Goal: Transaction & Acquisition: Purchase product/service

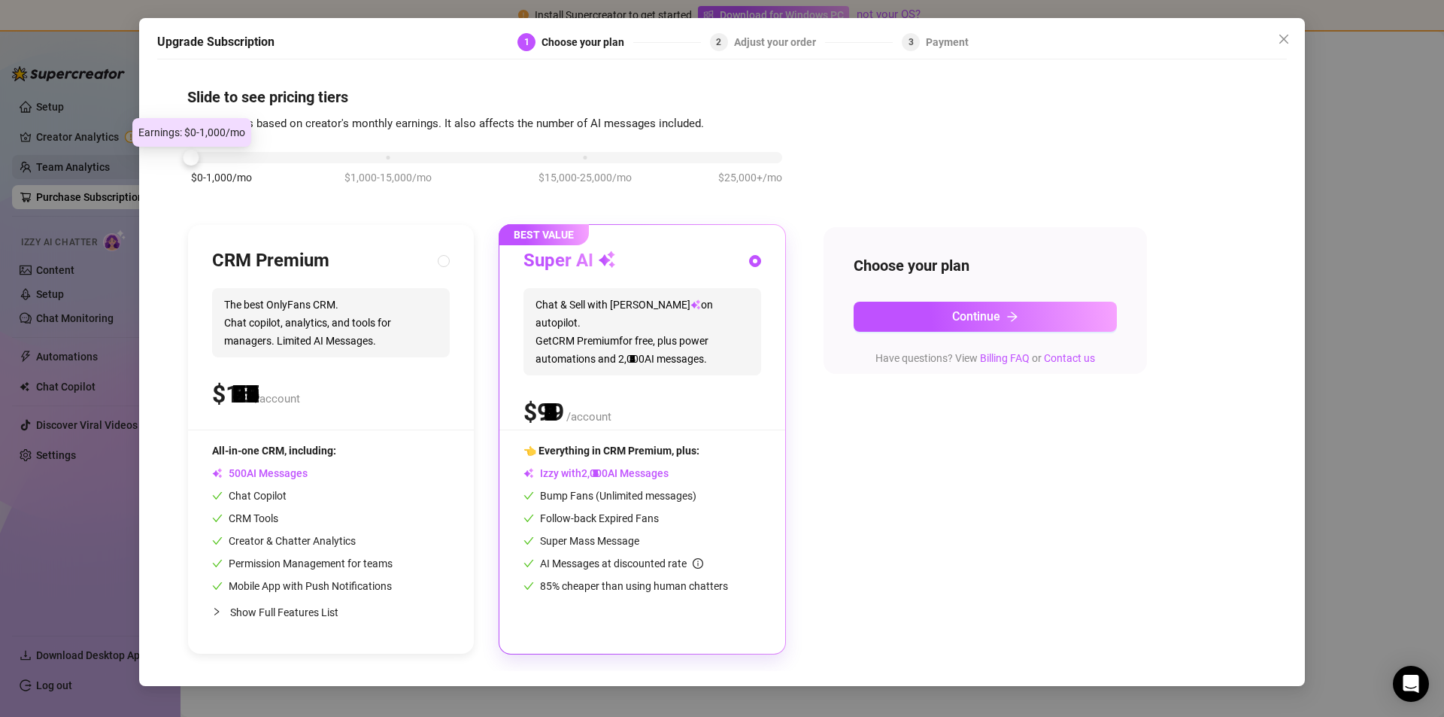
drag, startPoint x: 370, startPoint y: 154, endPoint x: 130, endPoint y: 164, distance: 240.1
click at [132, 161] on div "Upgrade Subscription 1 Choose your plan 2 Adjust your order 3 Payment Slide to …" at bounding box center [722, 358] width 1444 height 717
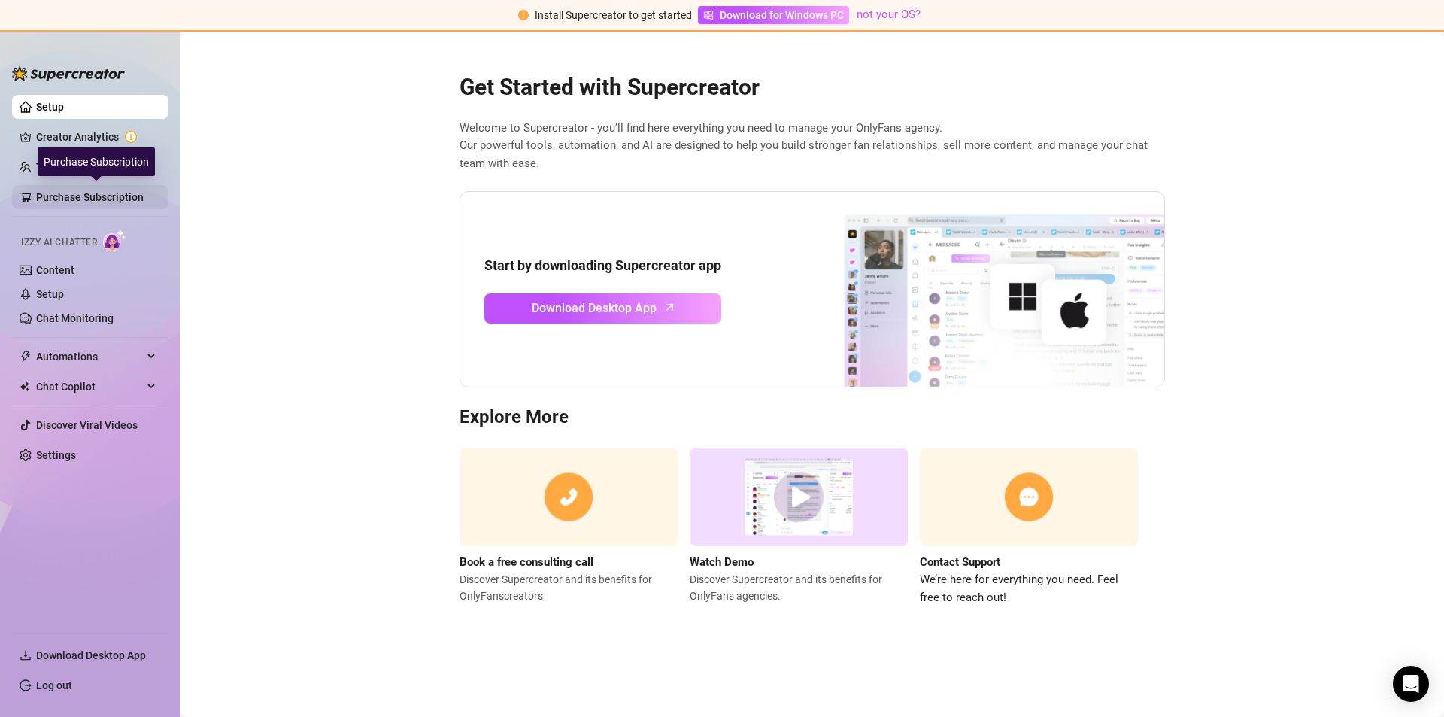
click at [82, 188] on link "Purchase Subscription" at bounding box center [96, 197] width 120 height 24
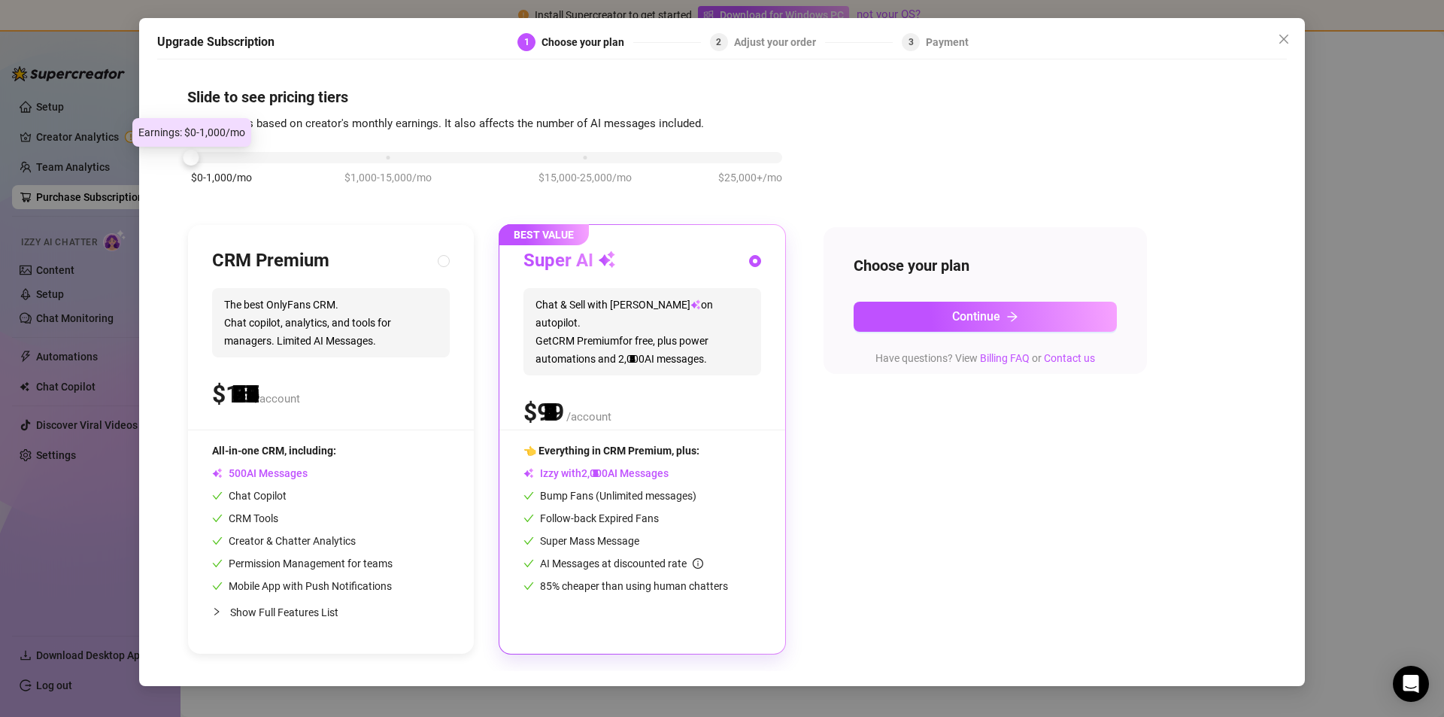
drag, startPoint x: 381, startPoint y: 159, endPoint x: 168, endPoint y: 155, distance: 213.6
click at [168, 155] on div "Slide to see pricing tiers Our pricing is based on creator's monthly earnings. …" at bounding box center [722, 369] width 1130 height 604
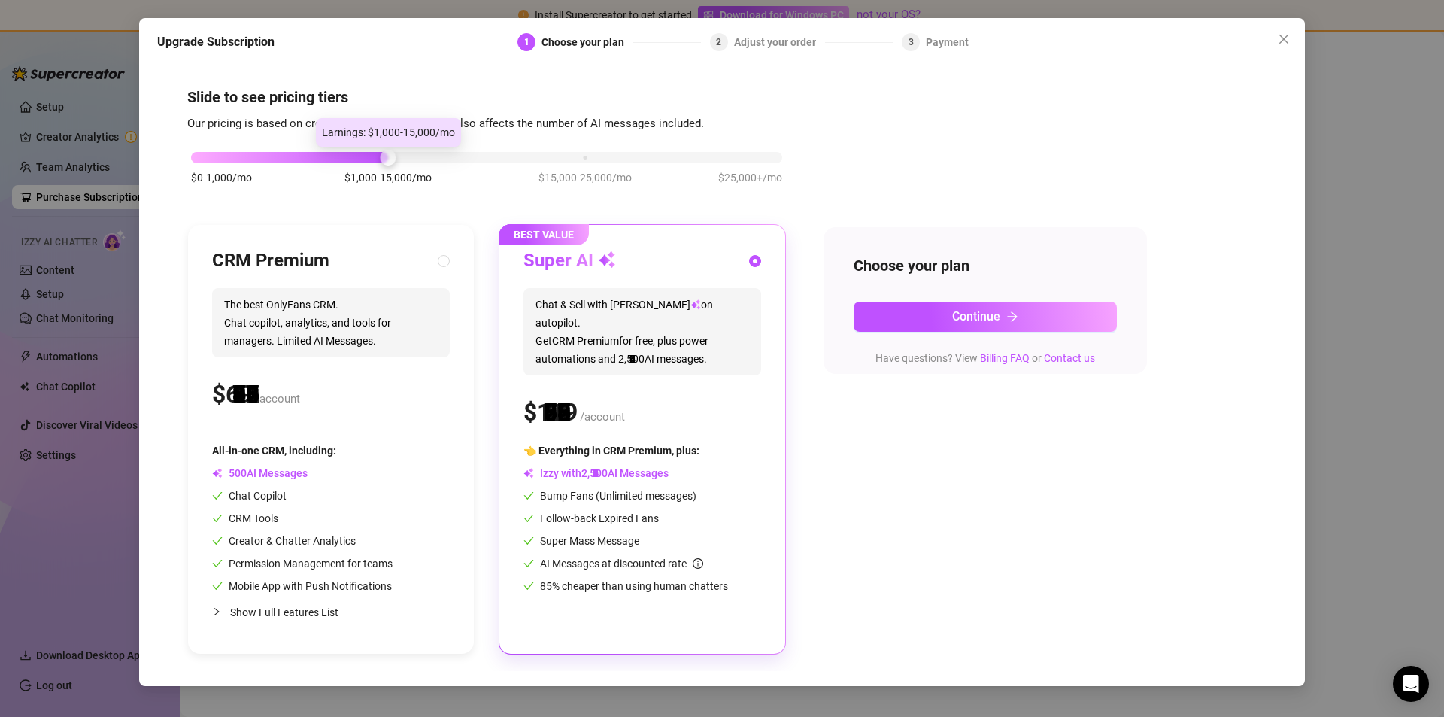
drag, startPoint x: 190, startPoint y: 162, endPoint x: 359, endPoint y: 159, distance: 168.5
click at [359, 158] on div "$0-1,000/mo $1,000-15,000/mo $15,000-25,000/mo $25,000+/mo" at bounding box center [486, 153] width 591 height 9
drag, startPoint x: 392, startPoint y: 154, endPoint x: 411, endPoint y: 153, distance: 19.6
click at [411, 153] on div "$0-1,000/mo $1,000-15,000/mo $15,000-25,000/mo $25,000+/mo" at bounding box center [486, 153] width 591 height 9
click at [577, 448] on span "👈 Everything in CRM Premium, plus:" at bounding box center [611, 450] width 176 height 12
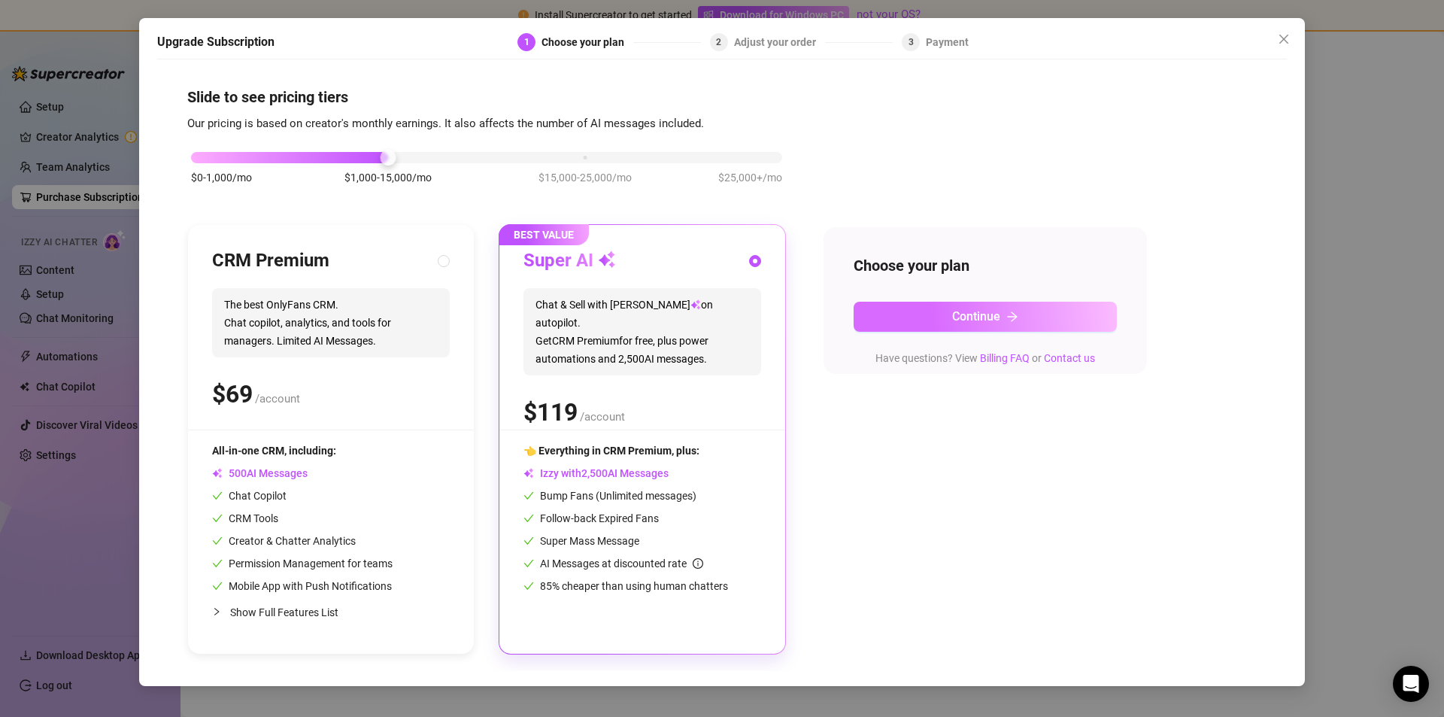
click at [891, 322] on button "Continue" at bounding box center [985, 317] width 263 height 30
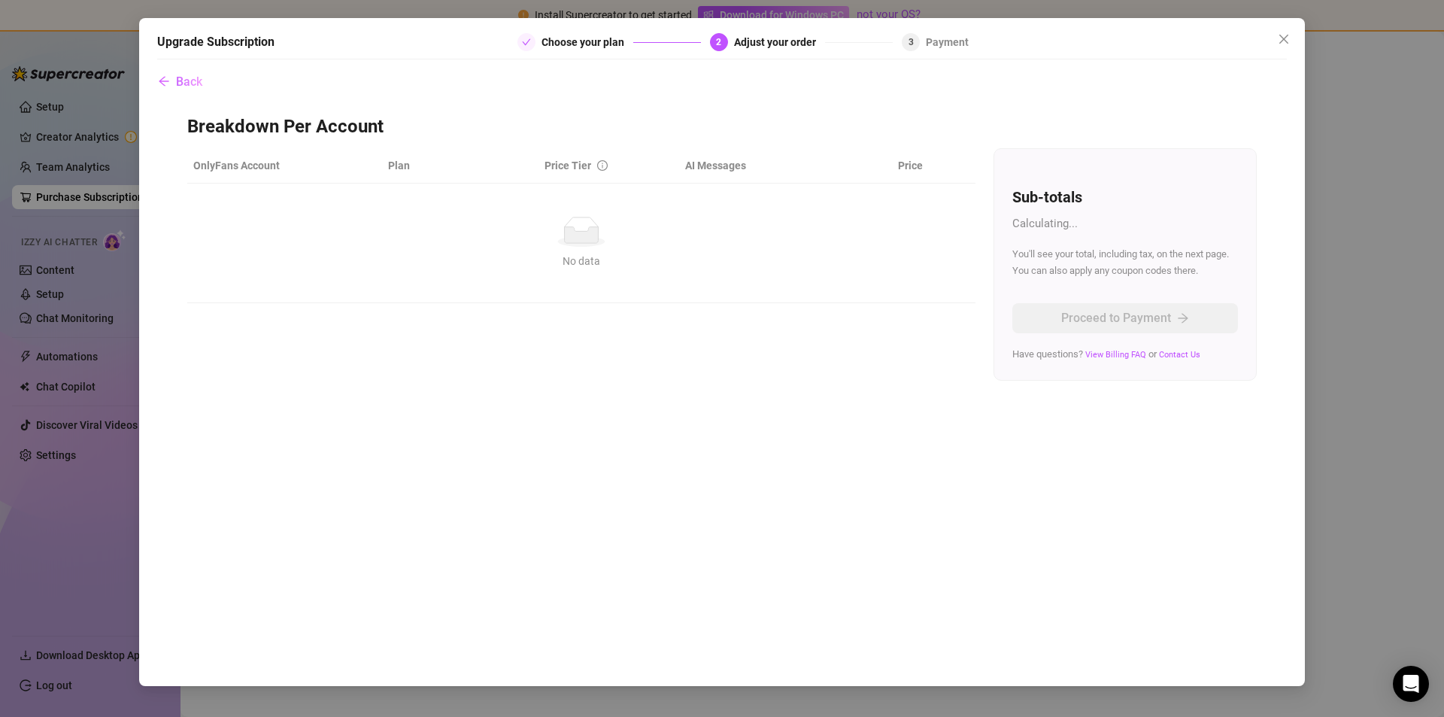
click at [591, 233] on icon at bounding box center [582, 234] width 34 height 16
click at [551, 233] on div "No data" at bounding box center [581, 232] width 764 height 30
click at [1284, 41] on icon "close" at bounding box center [1284, 39] width 12 height 12
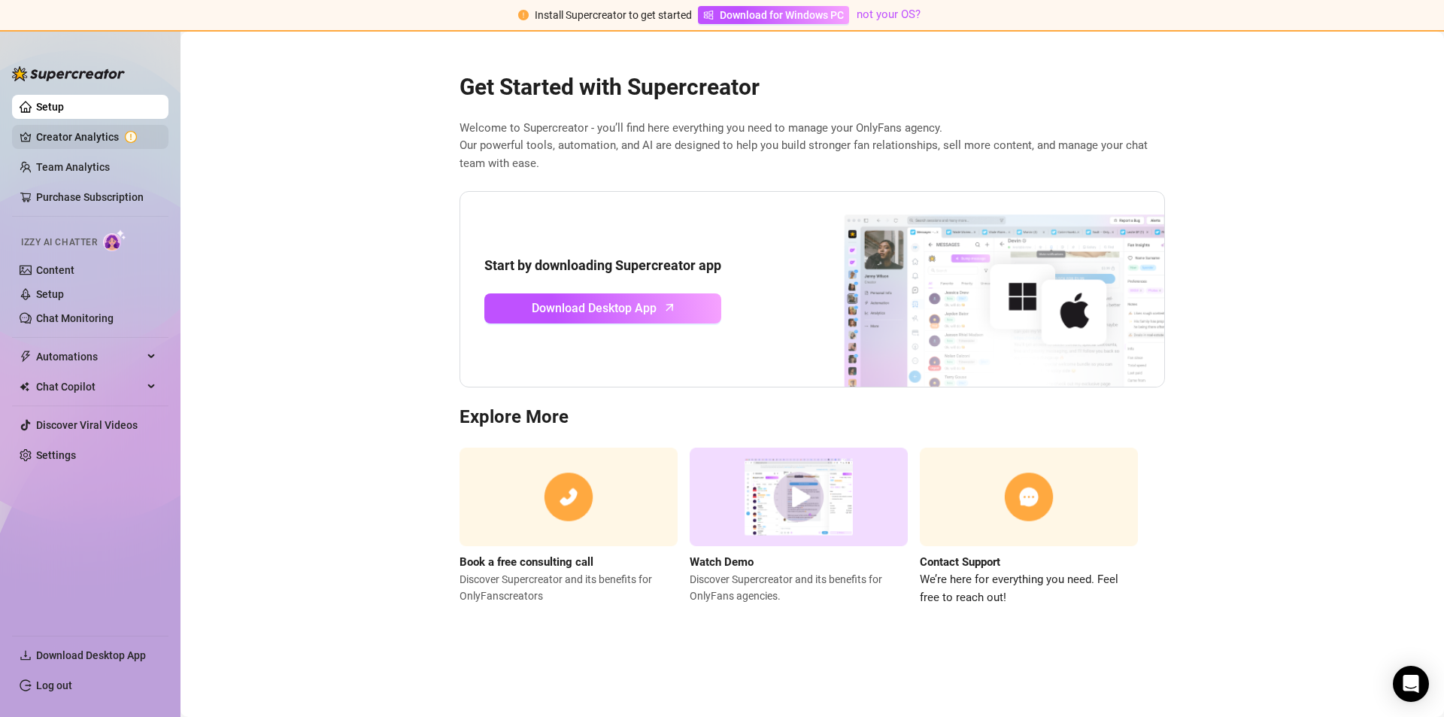
click at [49, 135] on link "Creator Analytics" at bounding box center [96, 137] width 120 height 24
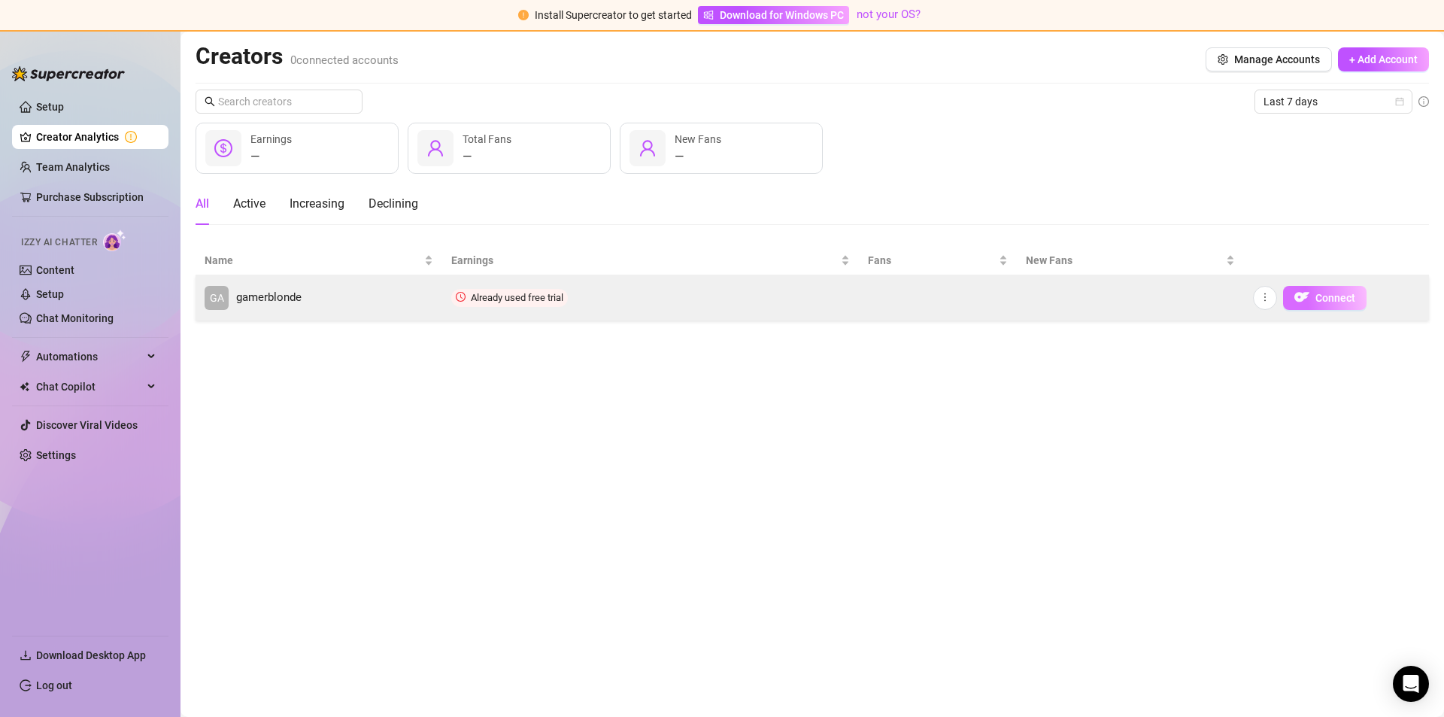
click at [1302, 296] on img "button" at bounding box center [1301, 297] width 15 height 15
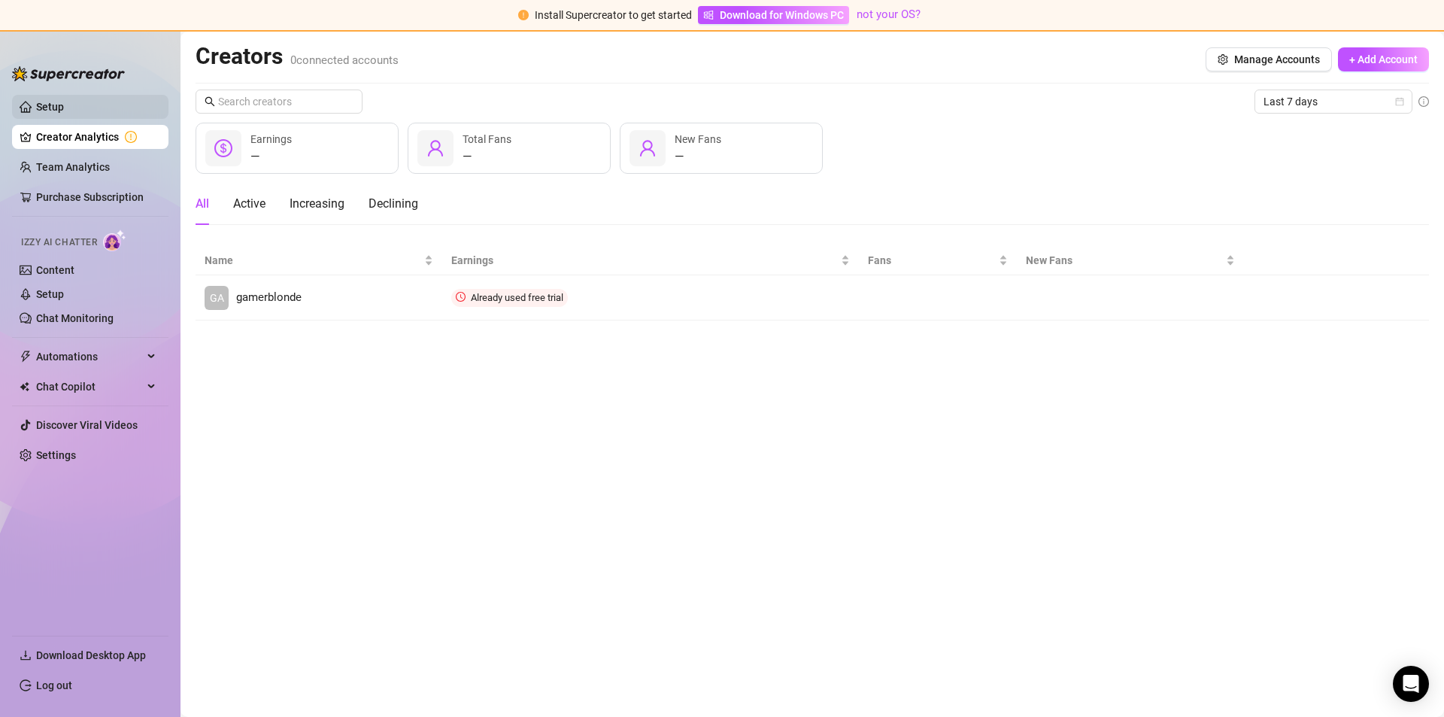
click at [36, 108] on link "Setup" at bounding box center [50, 107] width 28 height 12
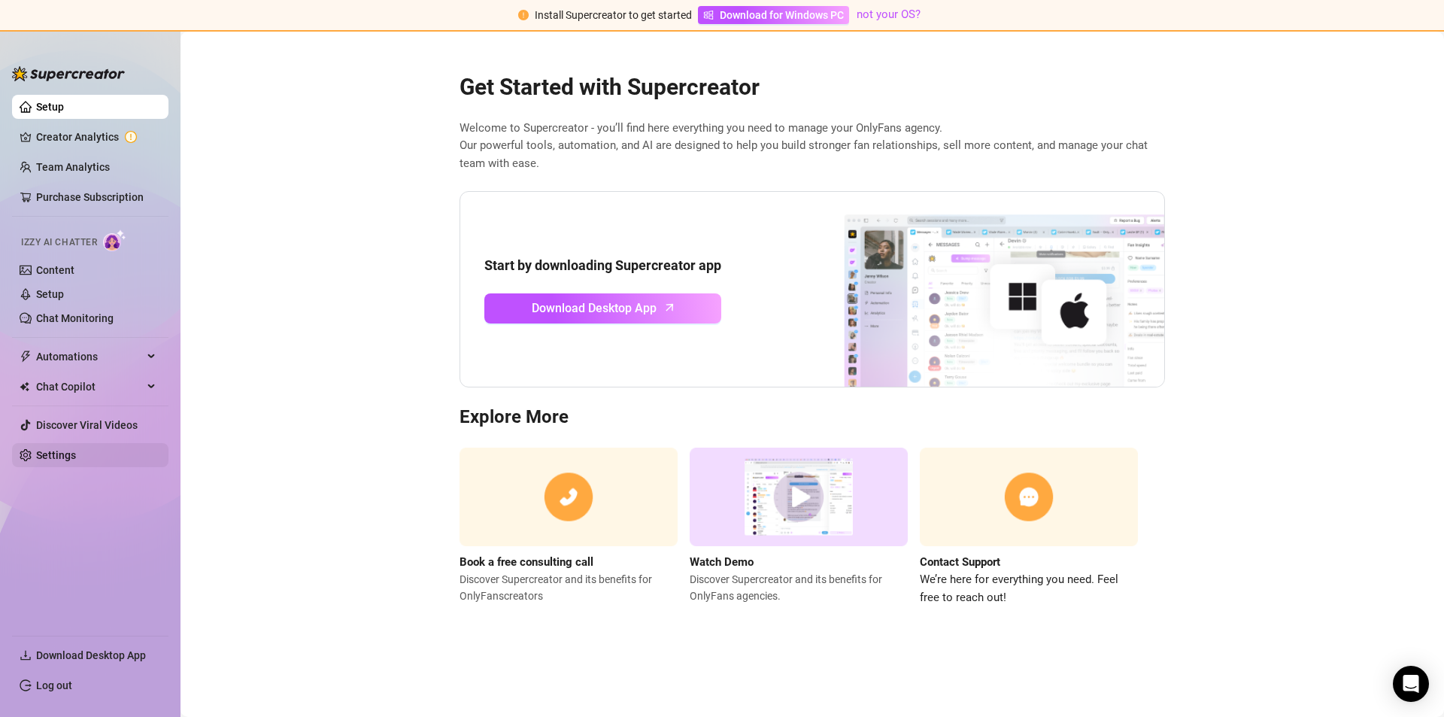
click at [55, 452] on link "Settings" at bounding box center [56, 455] width 40 height 12
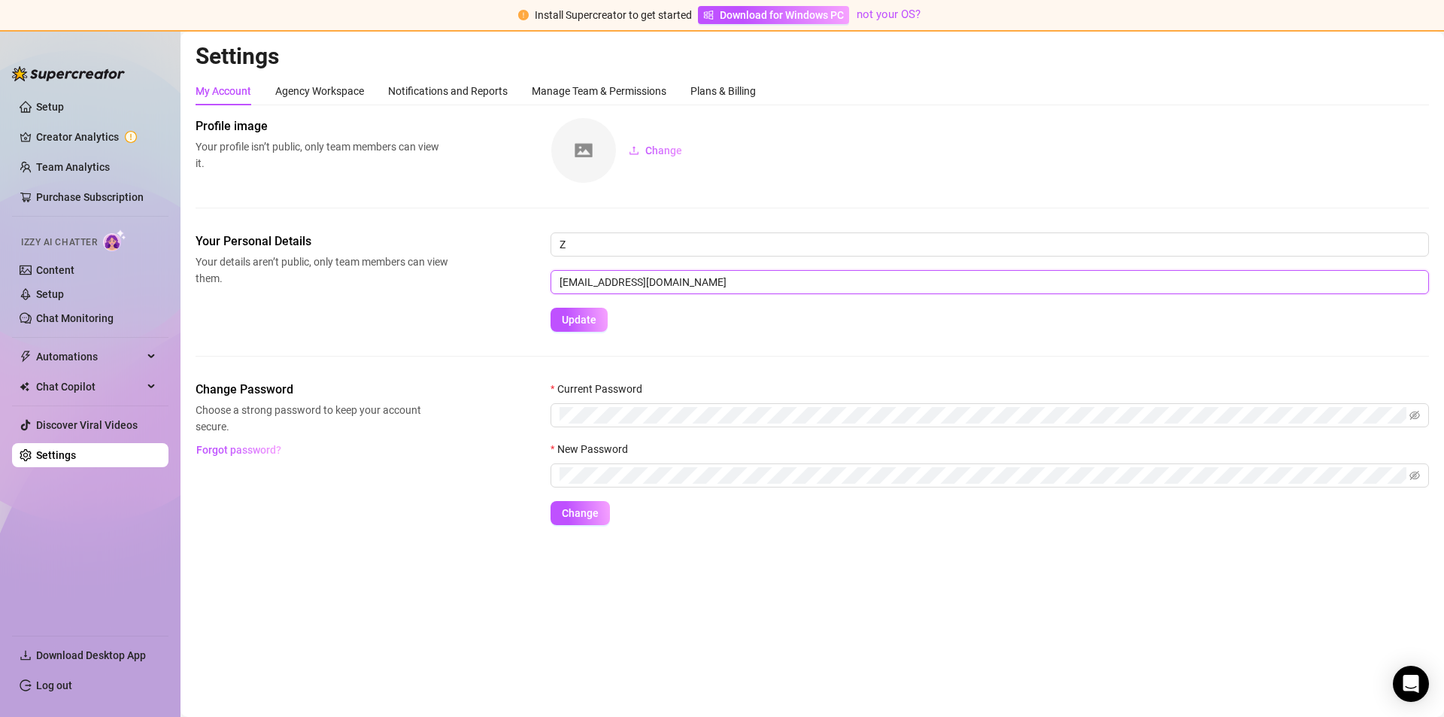
click at [653, 288] on input "[EMAIL_ADDRESS][DOMAIN_NAME]" at bounding box center [989, 282] width 878 height 24
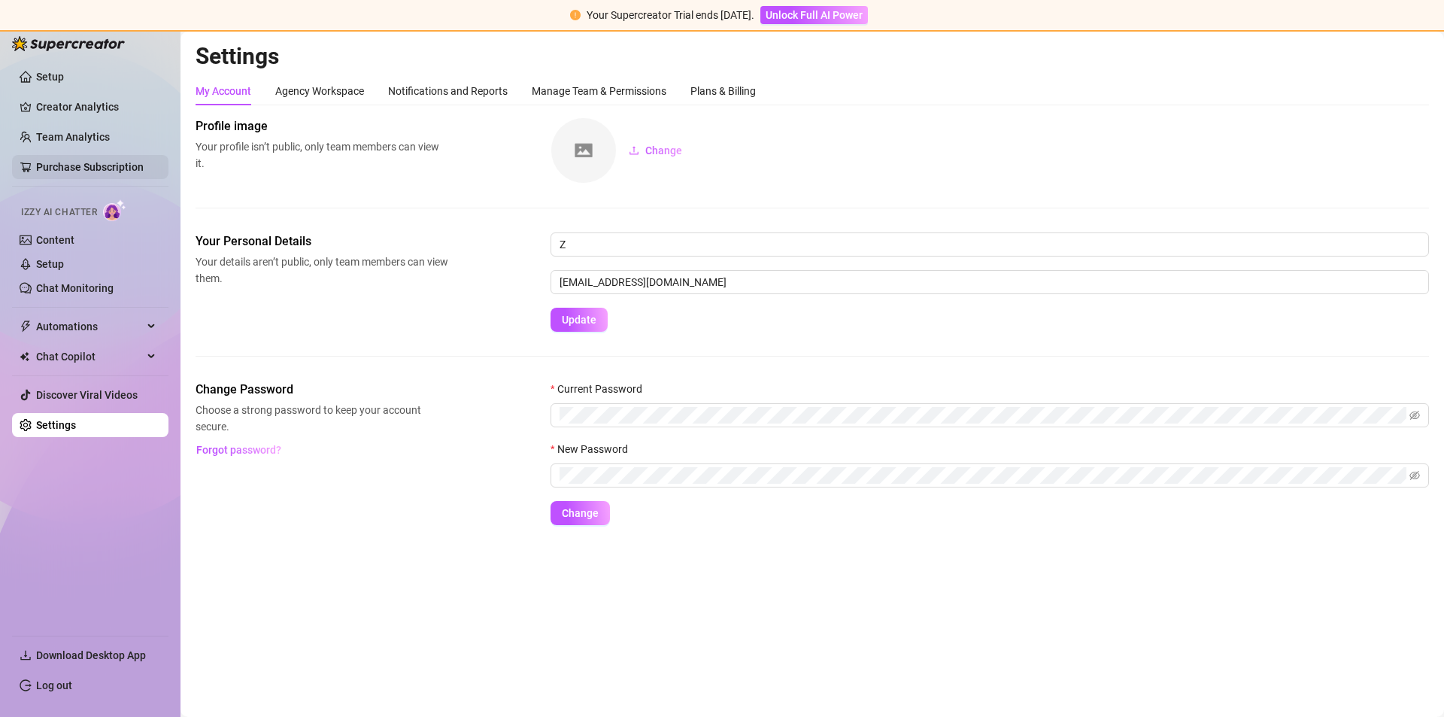
click at [96, 166] on link "Purchase Subscription" at bounding box center [96, 167] width 120 height 24
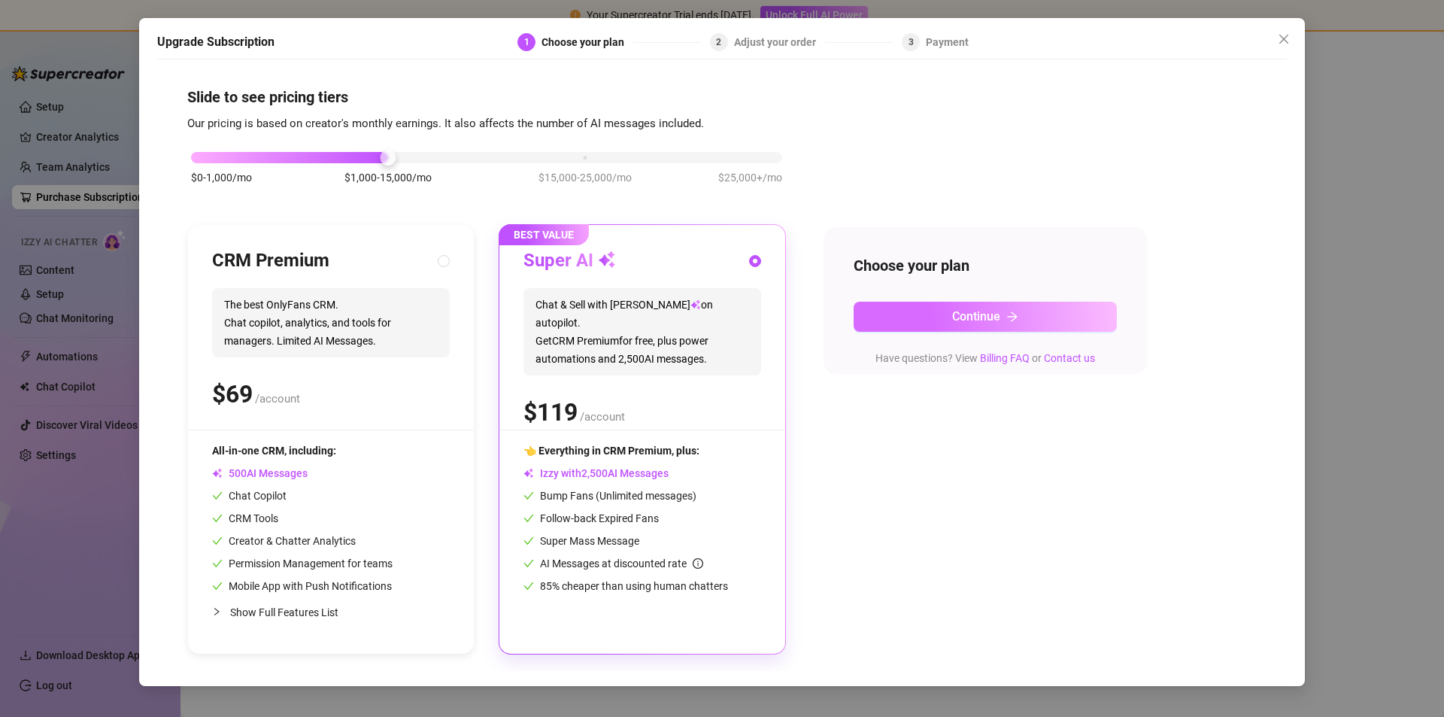
click at [955, 305] on button "Continue" at bounding box center [985, 317] width 263 height 30
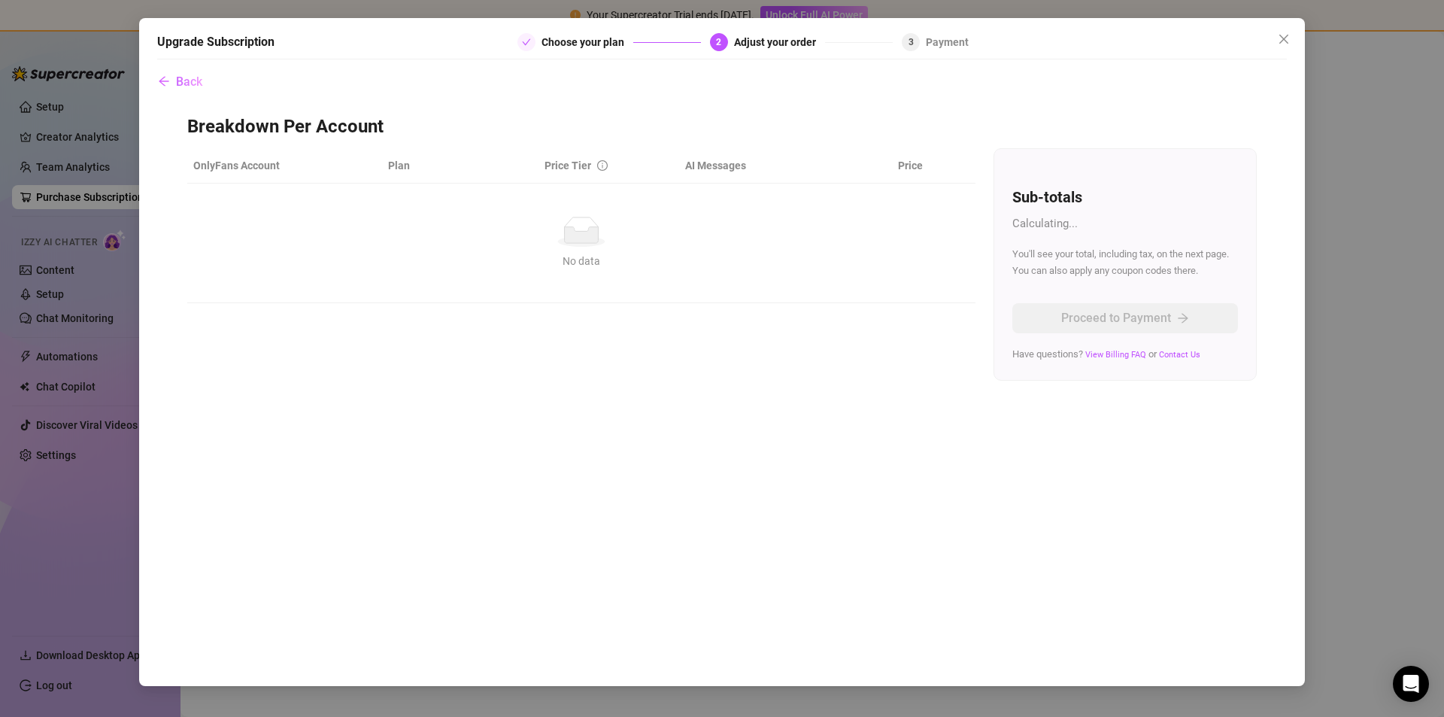
click at [320, 713] on div "Upgrade Subscription Choose your plan 2 Adjust your order 3 Payment Back Breakd…" at bounding box center [722, 358] width 1444 height 717
